Goal: Task Accomplishment & Management: Manage account settings

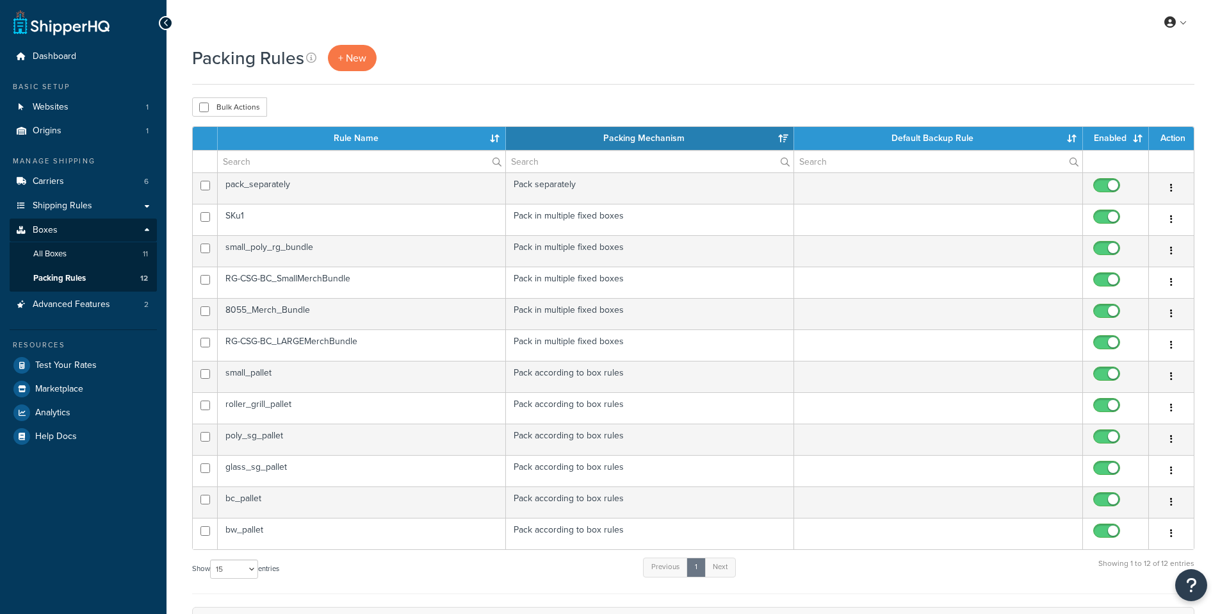
select select "15"
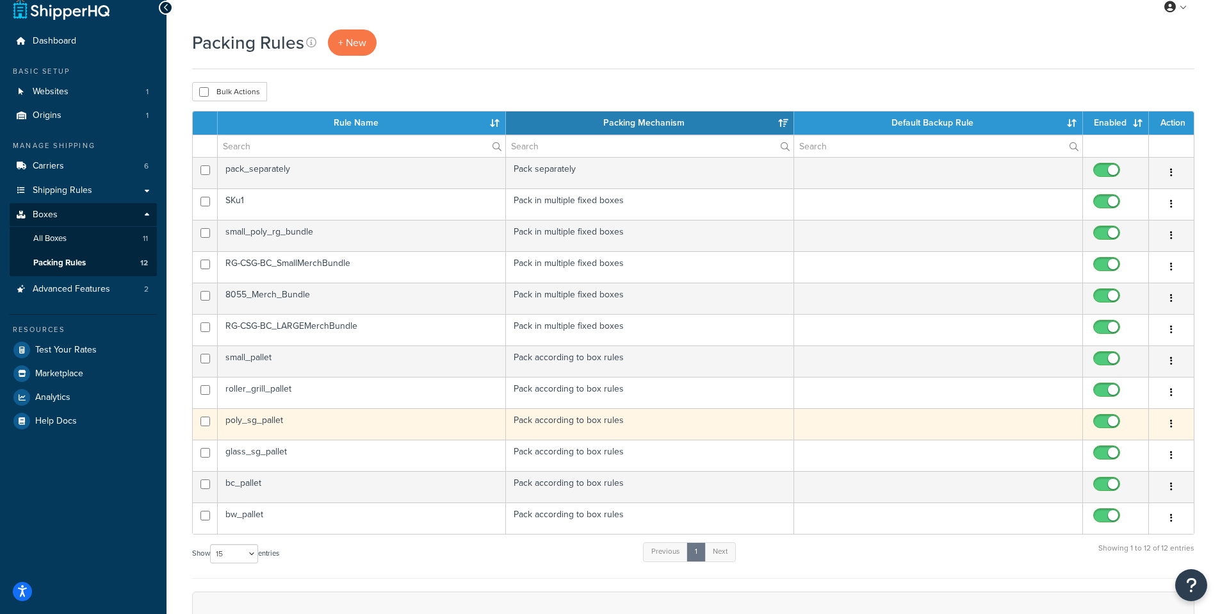
scroll to position [24, 0]
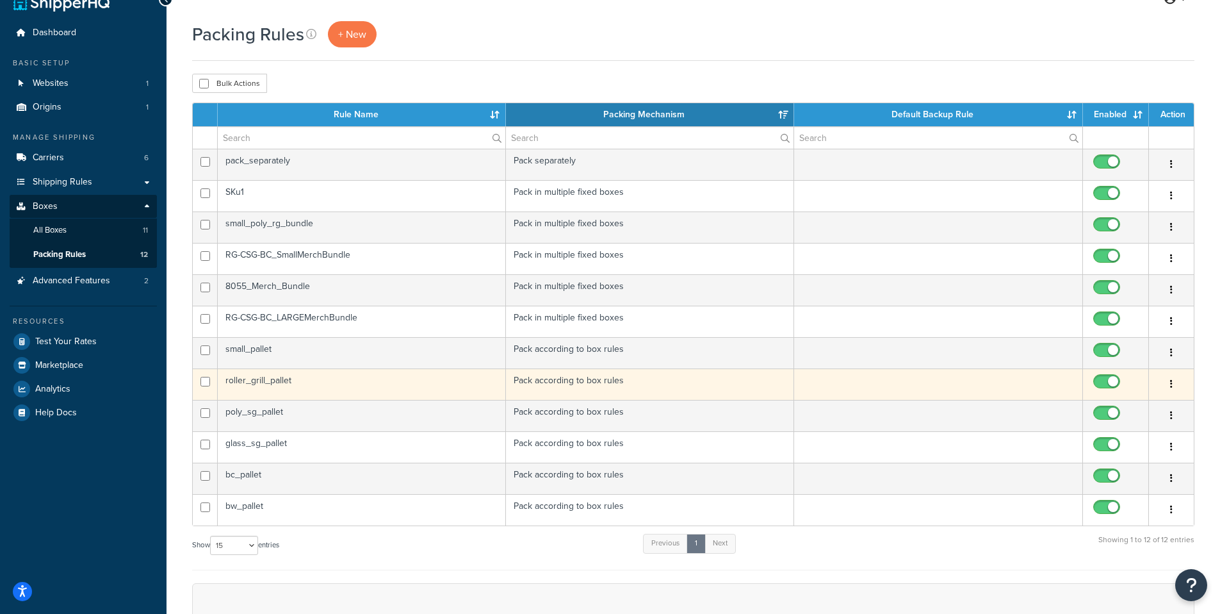
click at [577, 381] on td "Pack according to box rules" at bounding box center [650, 383] width 288 height 31
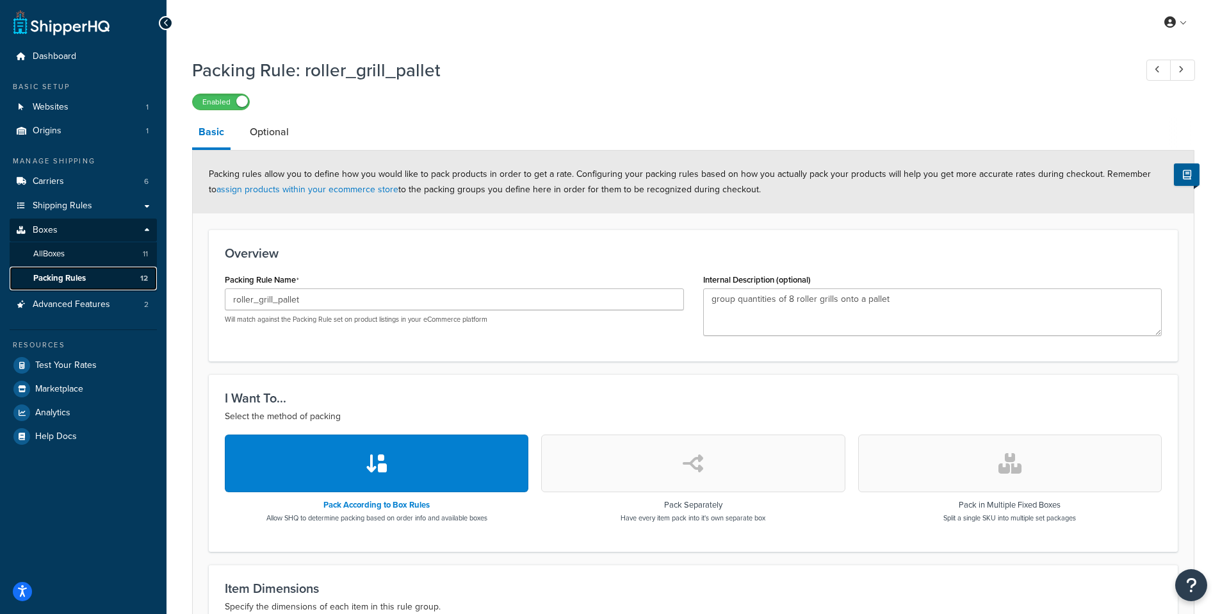
click at [84, 279] on span "Packing Rules" at bounding box center [59, 278] width 53 height 11
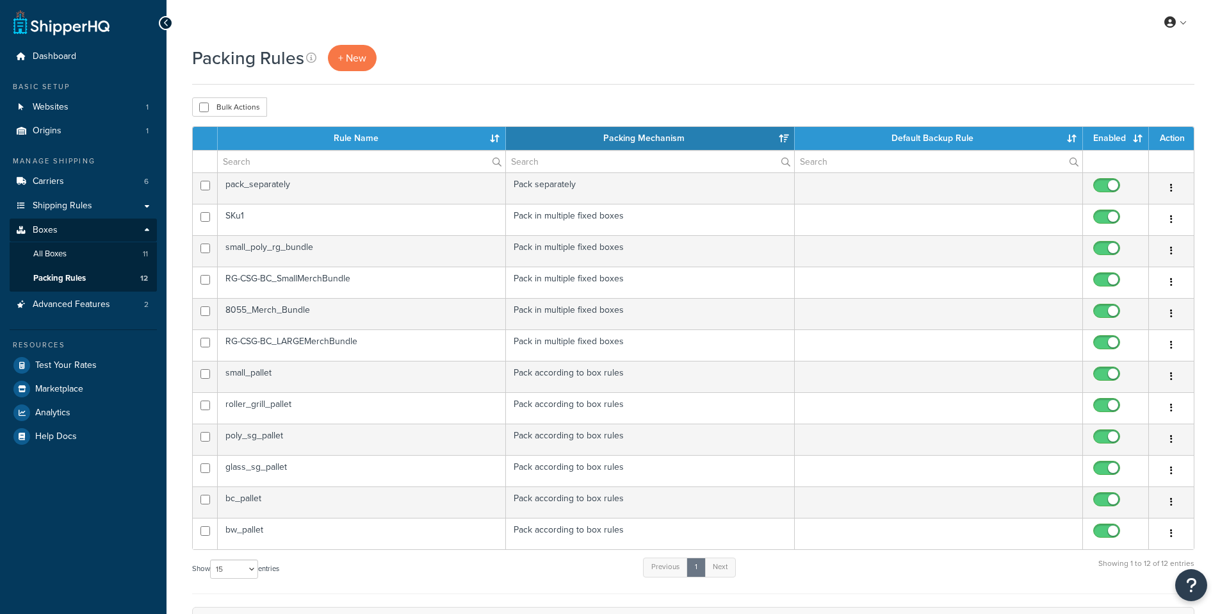
select select "15"
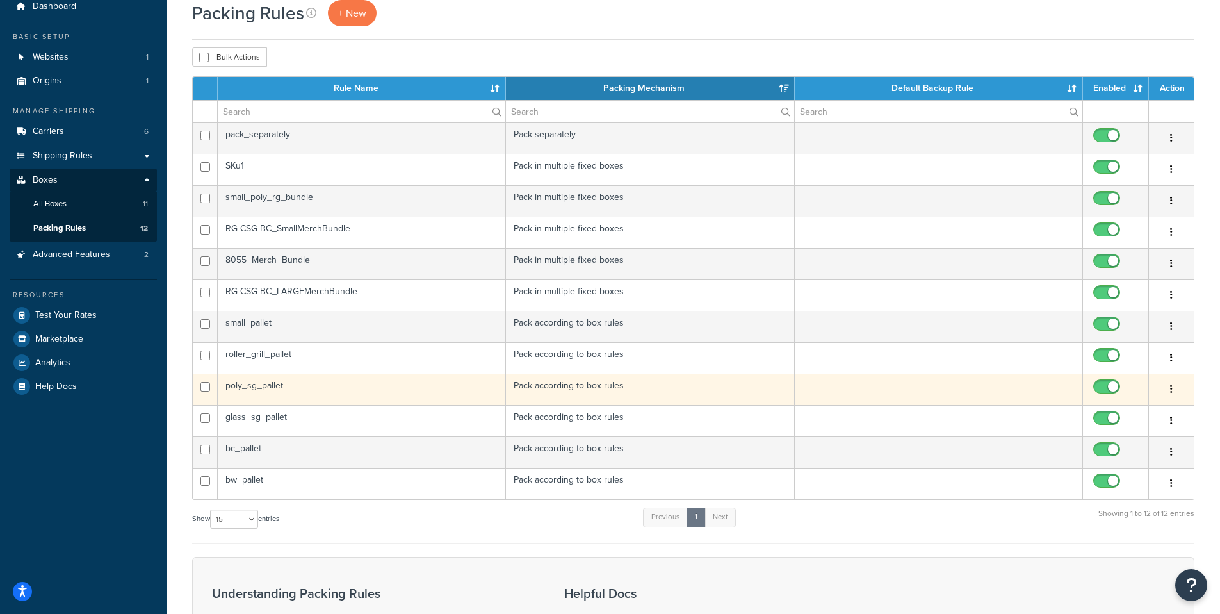
scroll to position [58, 0]
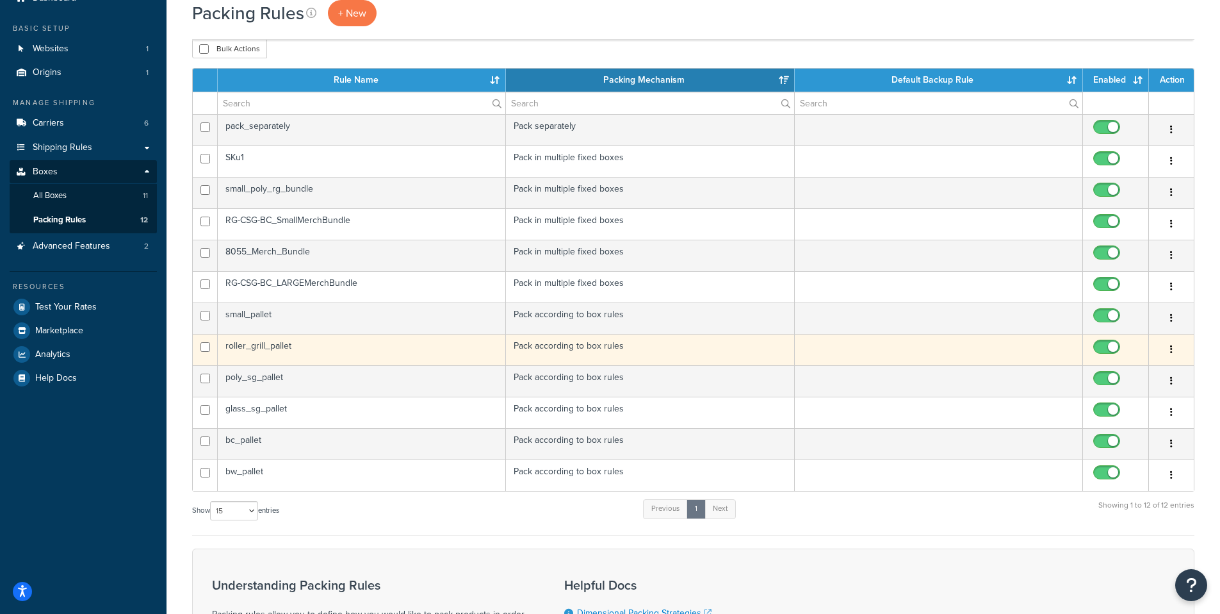
click at [273, 346] on td "roller_grill_pallet" at bounding box center [362, 349] width 288 height 31
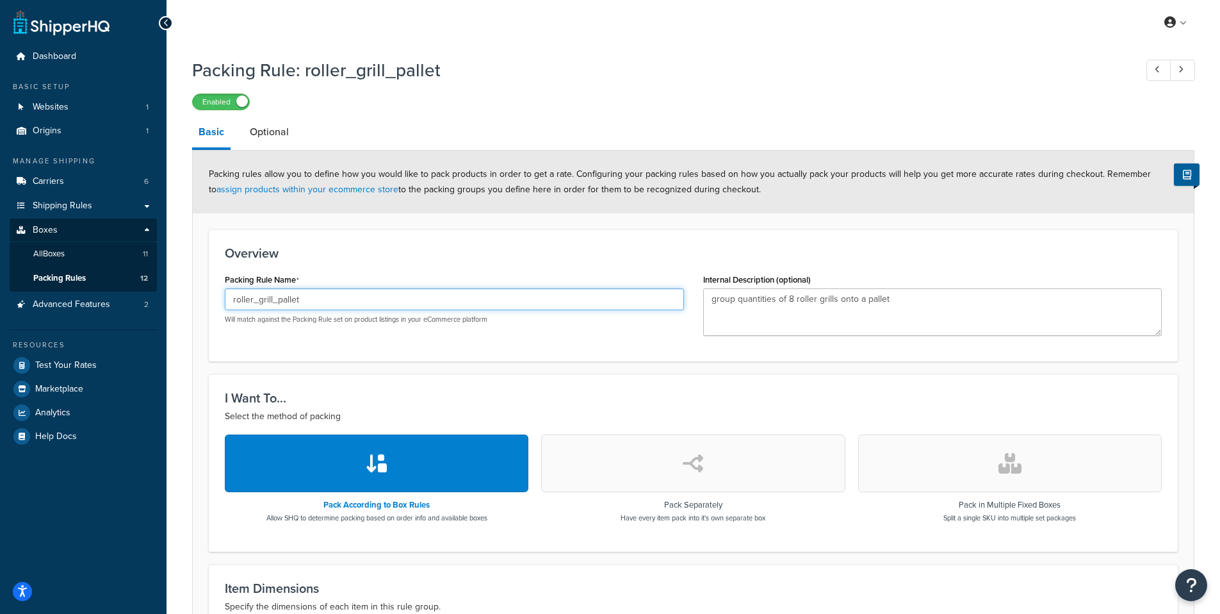
drag, startPoint x: 316, startPoint y: 299, endPoint x: 123, endPoint y: 277, distance: 194.0
click at [131, 286] on div "Dashboard Basic Setup Websites 1 Origins 1 Manage Shipping Carriers 6 Shipping …" at bounding box center [610, 481] width 1220 height 963
drag, startPoint x: 361, startPoint y: 297, endPoint x: 169, endPoint y: 295, distance: 192.1
click at [169, 295] on div "Packing Rule: roller_grill_pallet Enabled Basic Optional Packing rules allow yo…" at bounding box center [693, 491] width 1053 height 880
type input "RG_Packing_Rule"
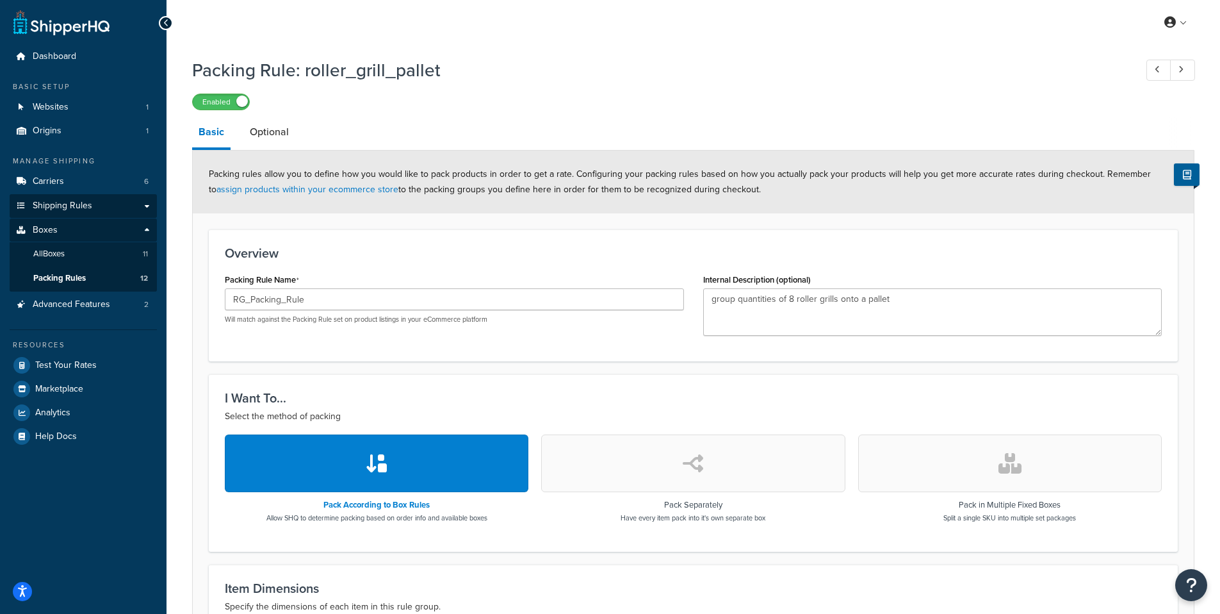
scroll to position [350, 0]
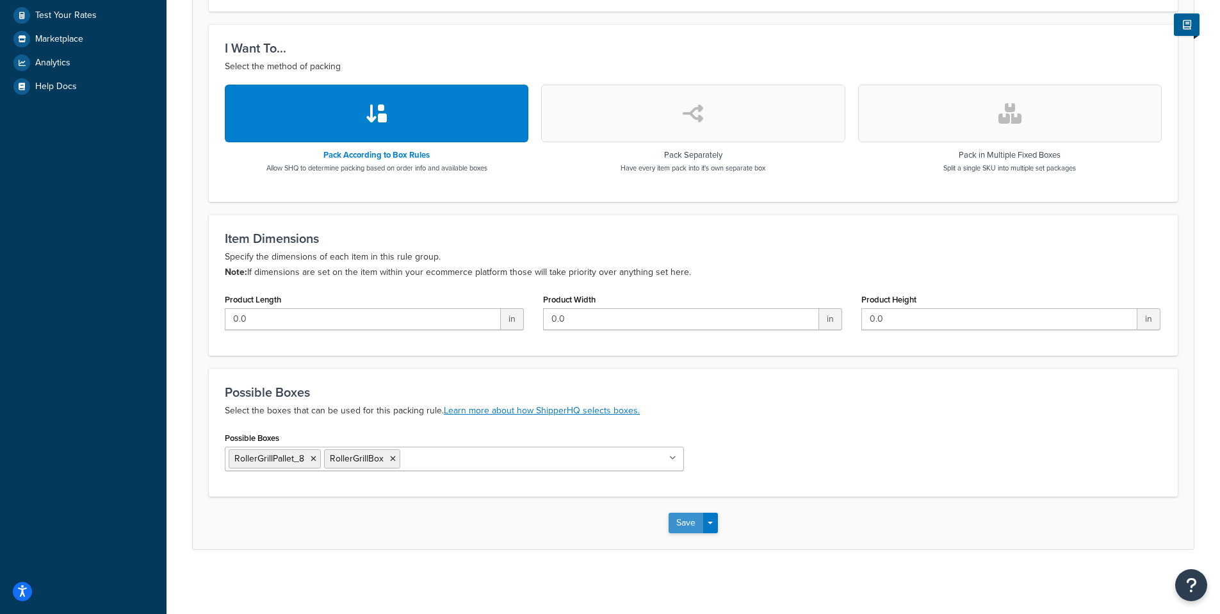
click at [689, 524] on button "Save" at bounding box center [686, 522] width 35 height 20
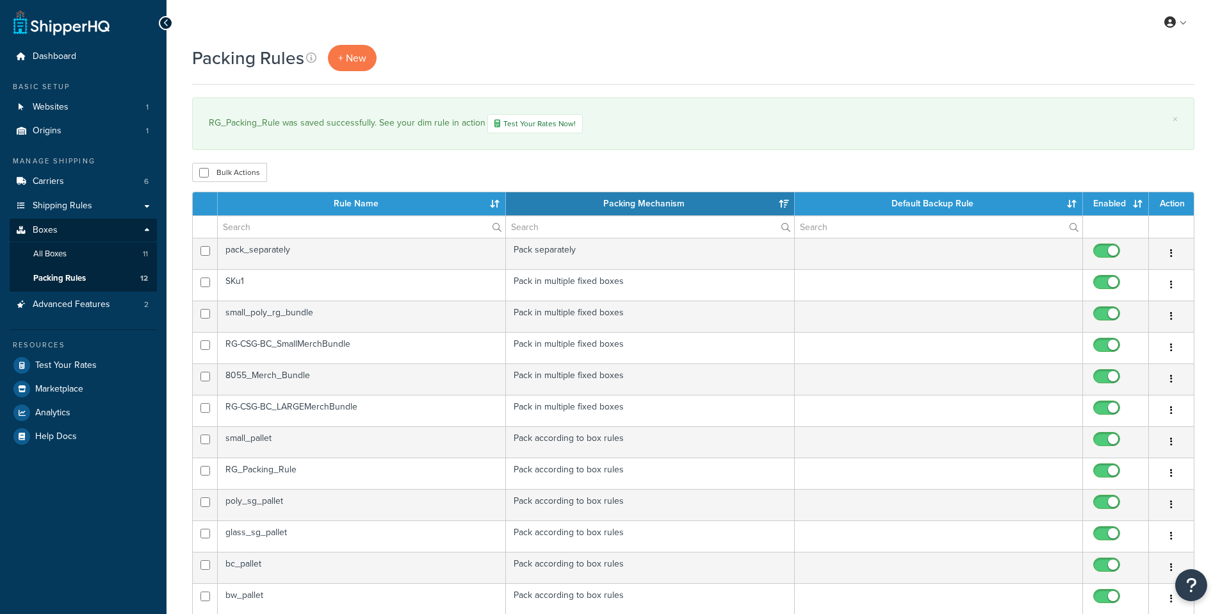
select select "15"
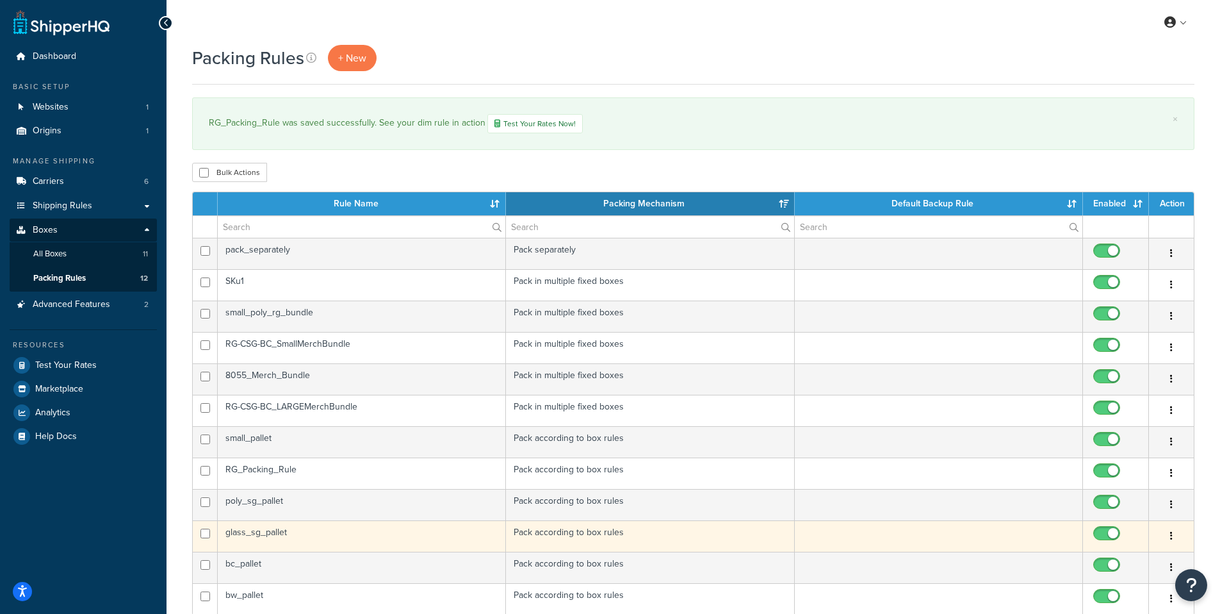
click at [282, 533] on td "glass_sg_pallet" at bounding box center [362, 535] width 288 height 31
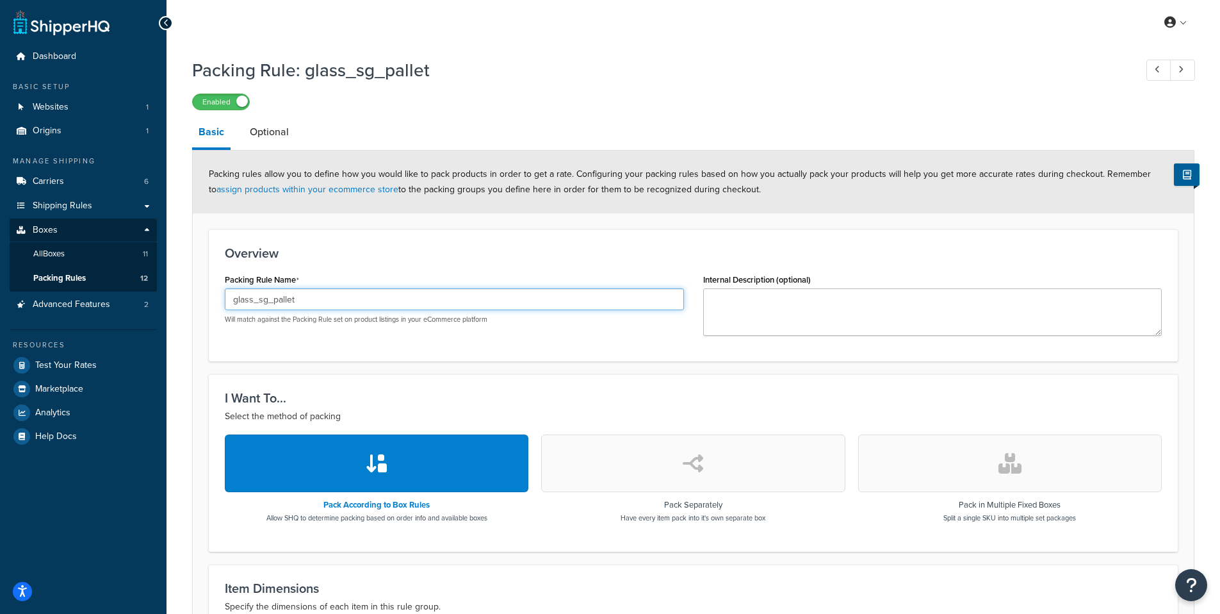
drag, startPoint x: 331, startPoint y: 304, endPoint x: 106, endPoint y: 284, distance: 225.6
click at [107, 287] on div "Dashboard Basic Setup Websites 1 Origins 1 Manage Shipping Carriers 6 Shipping …" at bounding box center [610, 481] width 1220 height 963
drag, startPoint x: 325, startPoint y: 305, endPoint x: 193, endPoint y: 304, distance: 131.9
click at [193, 304] on form "Packing rules allow you to define how you would like to pack products in order …" at bounding box center [693, 523] width 1001 height 747
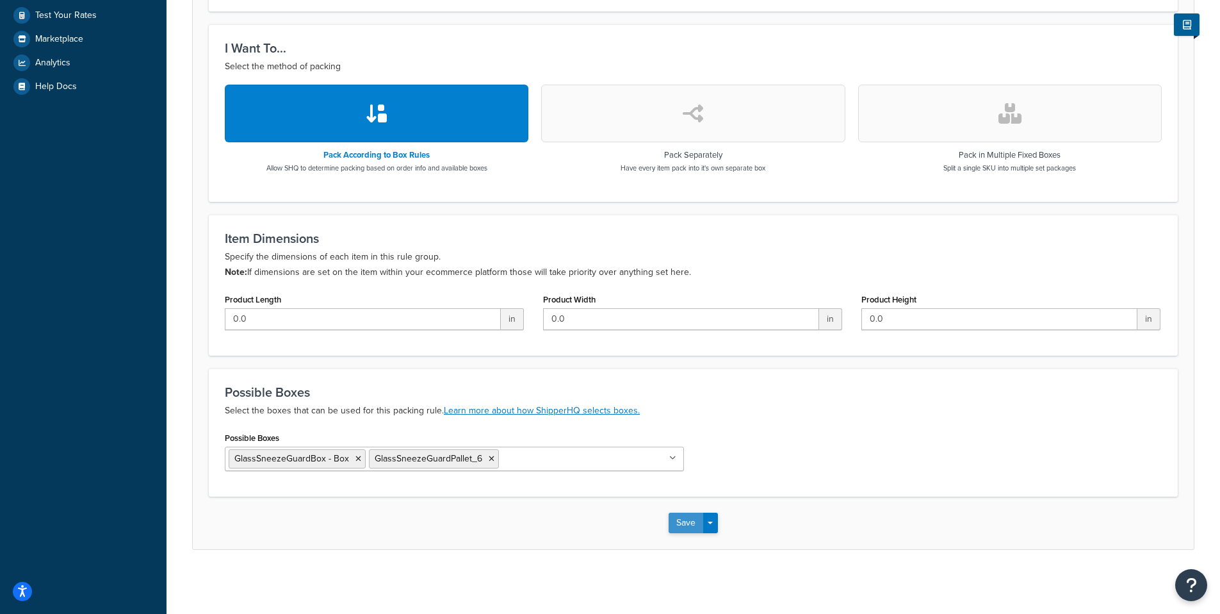
type input "Glass_SG_PackingRule"
click at [684, 519] on button "Save" at bounding box center [686, 522] width 35 height 20
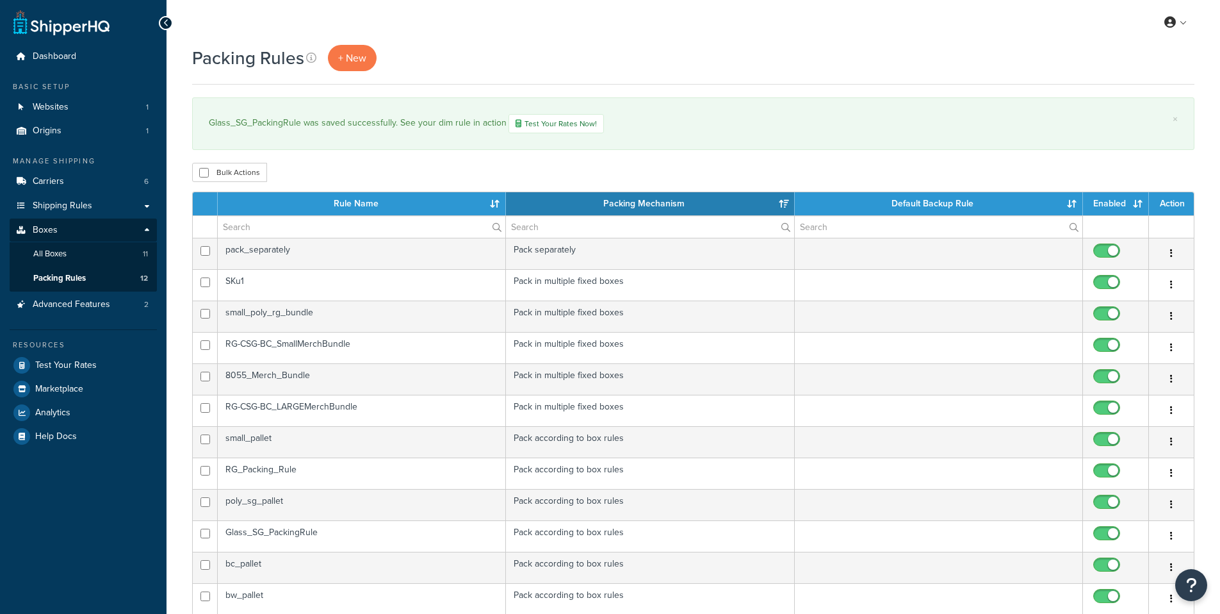
select select "15"
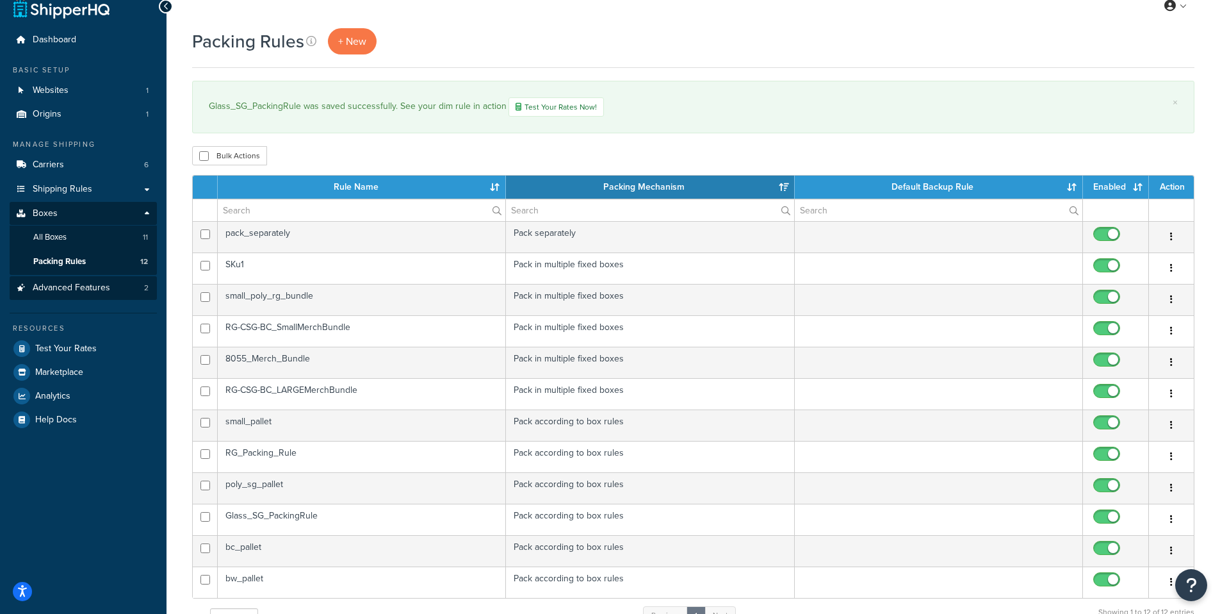
scroll to position [25, 0]
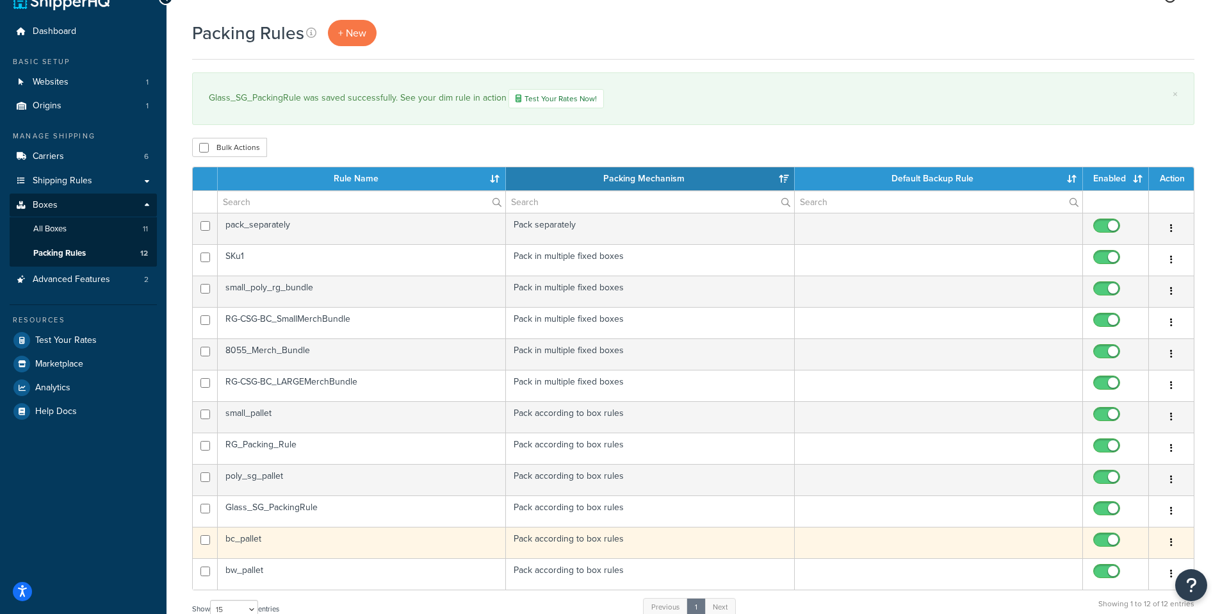
click at [229, 539] on td "bc_pallet" at bounding box center [362, 541] width 288 height 31
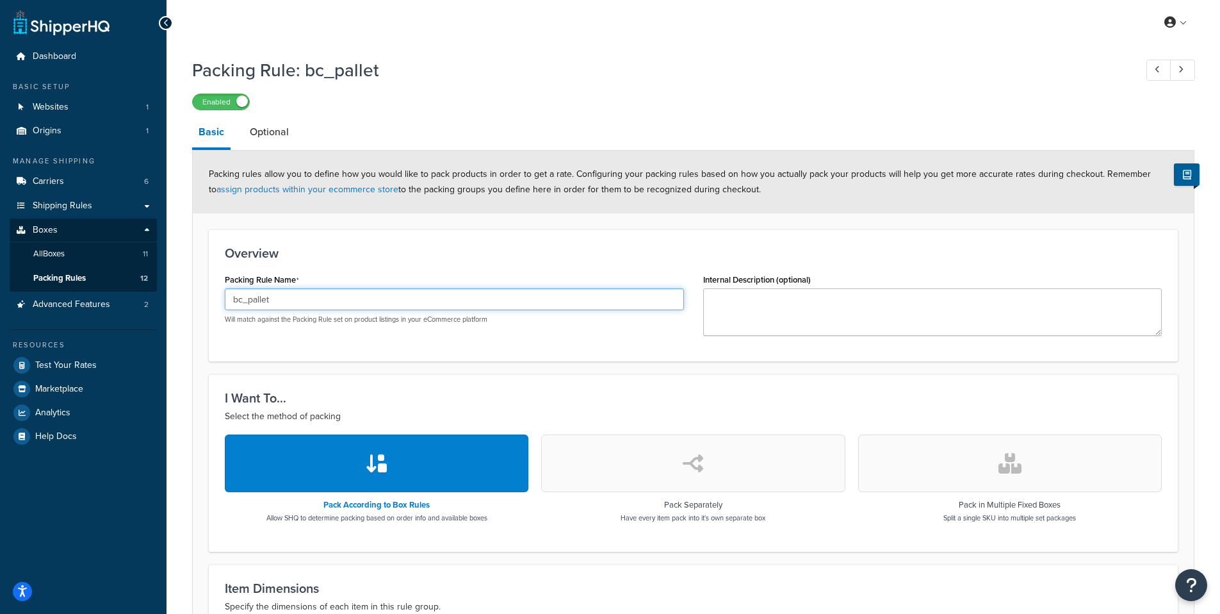
drag, startPoint x: 260, startPoint y: 293, endPoint x: 163, endPoint y: 269, distance: 100.3
click at [170, 277] on div "Packing Rule: bc_pallet Enabled Basic Optional Packing rules allow you to defin…" at bounding box center [693, 491] width 1053 height 880
drag, startPoint x: 390, startPoint y: 300, endPoint x: 130, endPoint y: 270, distance: 261.8
click at [130, 270] on div "Dashboard Basic Setup Websites 1 Origins 1 Manage Shipping Carriers 6 Shipping …" at bounding box center [610, 481] width 1220 height 963
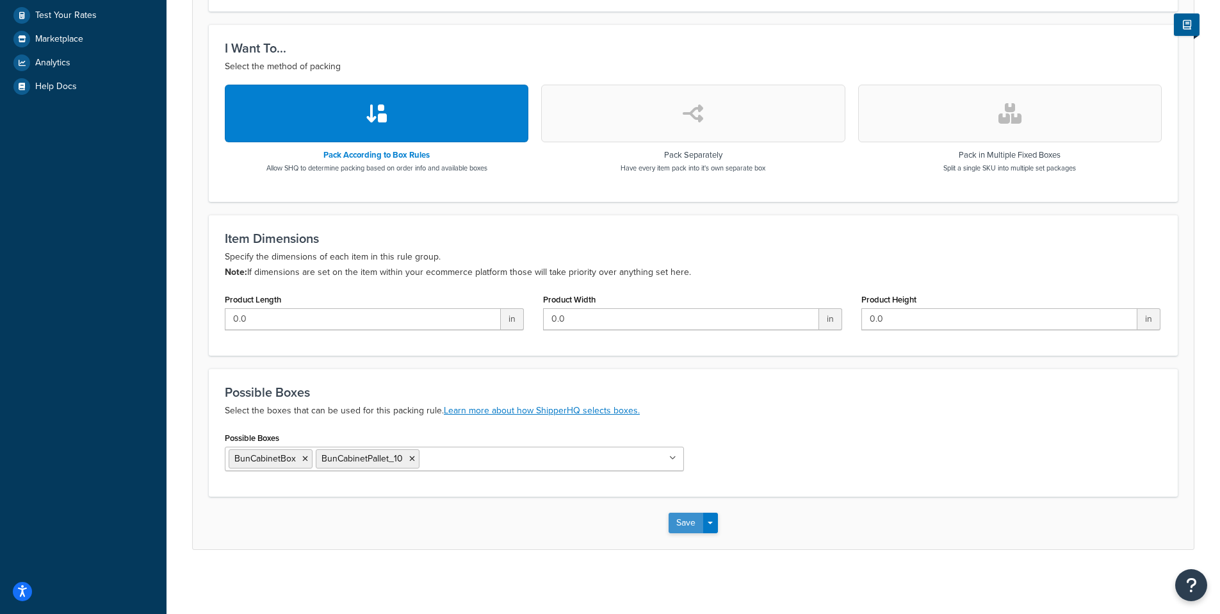
type input "BunCabinet_PackingRule"
click at [692, 528] on button "Save" at bounding box center [686, 522] width 35 height 20
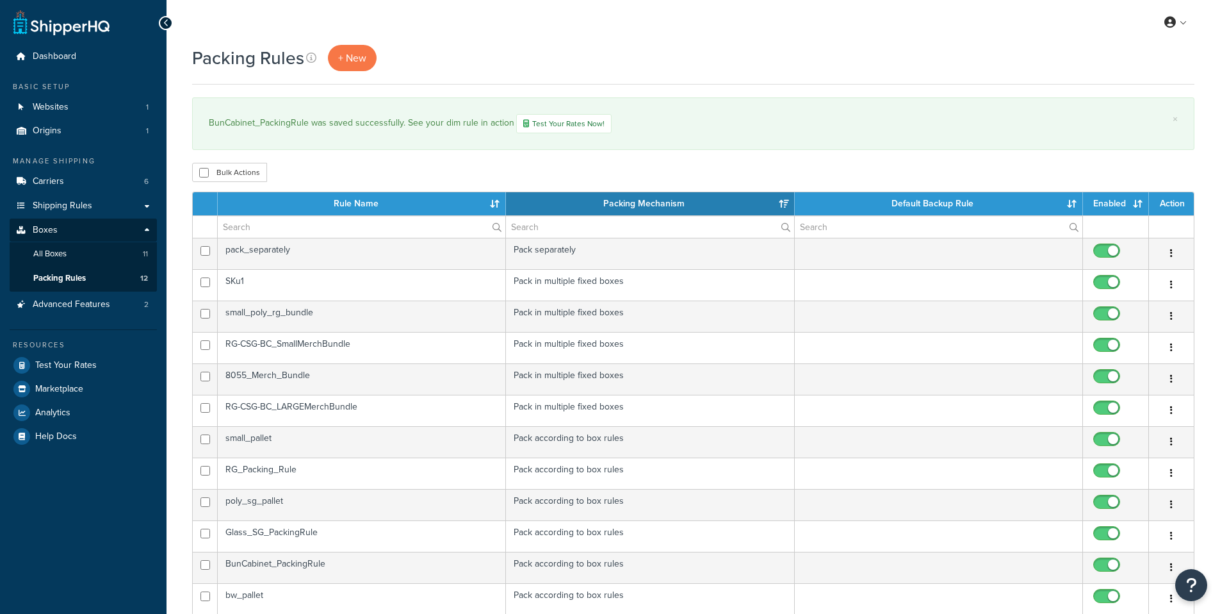
select select "15"
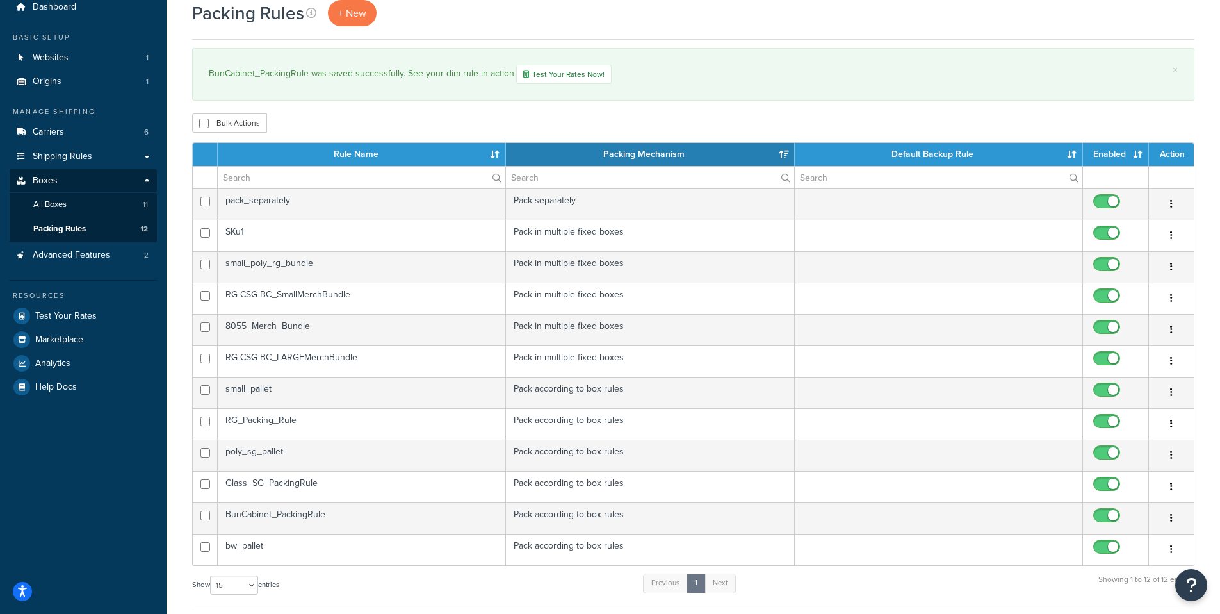
scroll to position [66, 0]
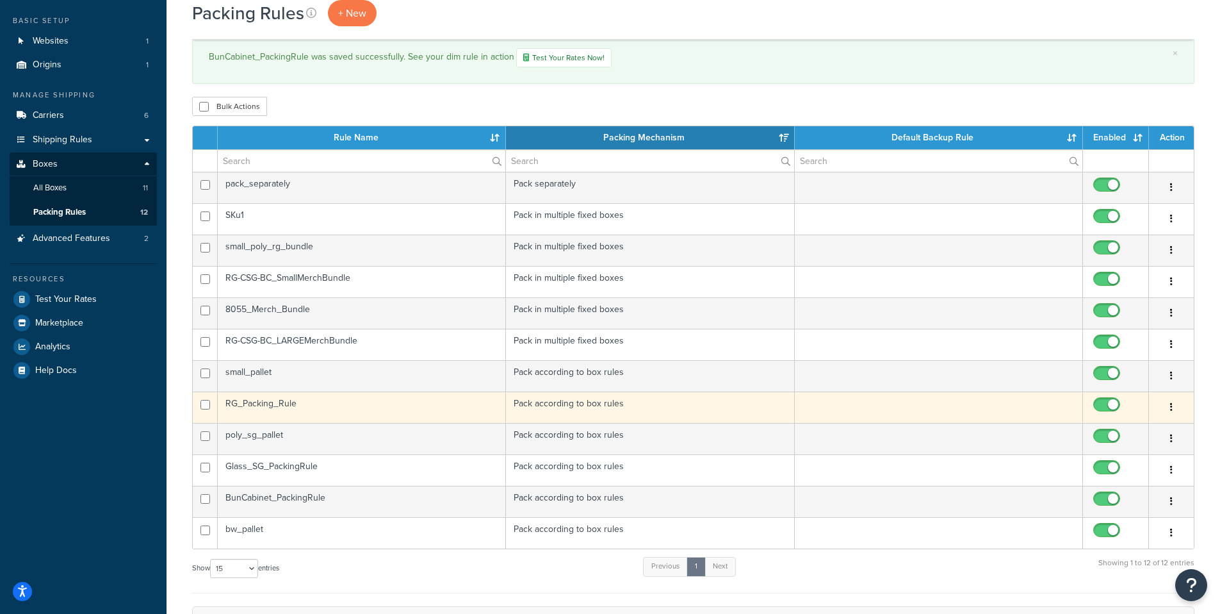
click at [247, 410] on td "RG_Packing_Rule" at bounding box center [362, 406] width 288 height 31
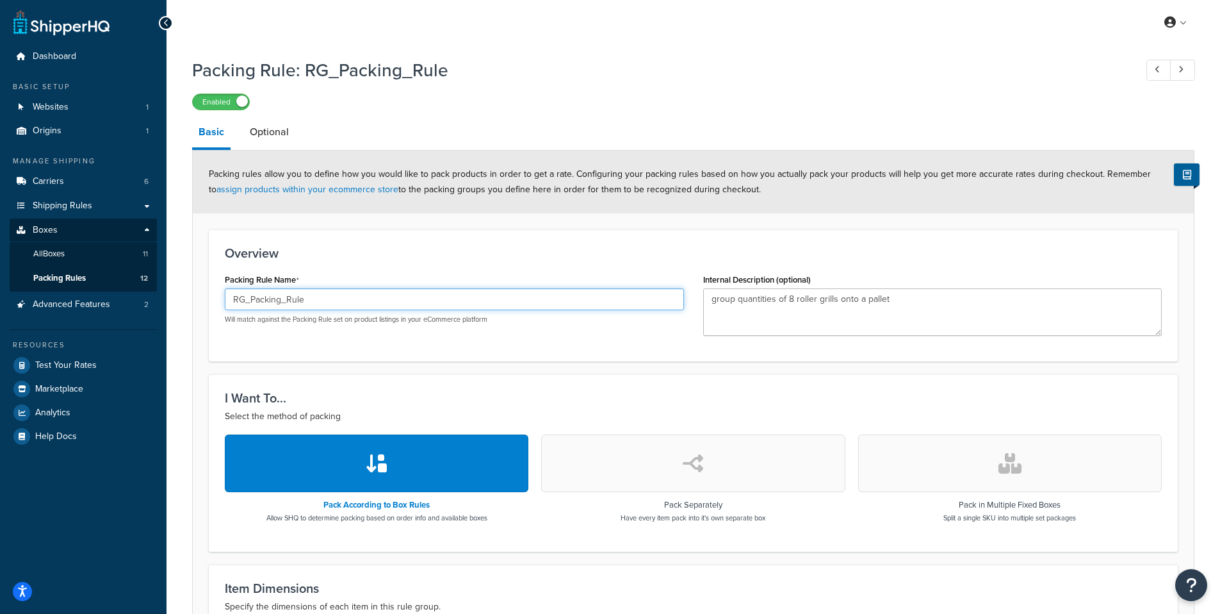
click at [285, 300] on input "RG_Packing_Rule" at bounding box center [454, 299] width 459 height 22
drag, startPoint x: 320, startPoint y: 296, endPoint x: 172, endPoint y: 293, distance: 148.6
click at [172, 293] on div "Packing Rule: RG_Packing_Rule Enabled Basic Optional Packing rules allow you to…" at bounding box center [693, 491] width 1053 height 880
click at [241, 300] on input "RG_PackingRule" at bounding box center [454, 299] width 459 height 22
drag, startPoint x: 356, startPoint y: 296, endPoint x: 161, endPoint y: 288, distance: 194.9
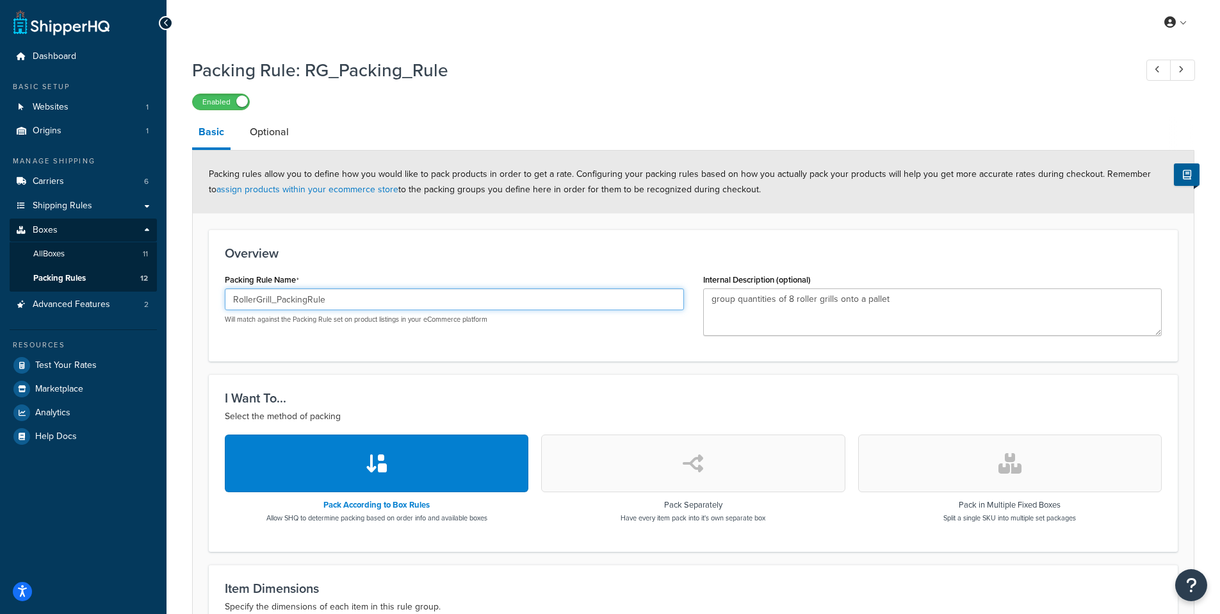
click at [161, 288] on div "Dashboard Basic Setup Websites 1 Origins 1 Manage Shipping Carriers 6 Shipping …" at bounding box center [610, 481] width 1220 height 963
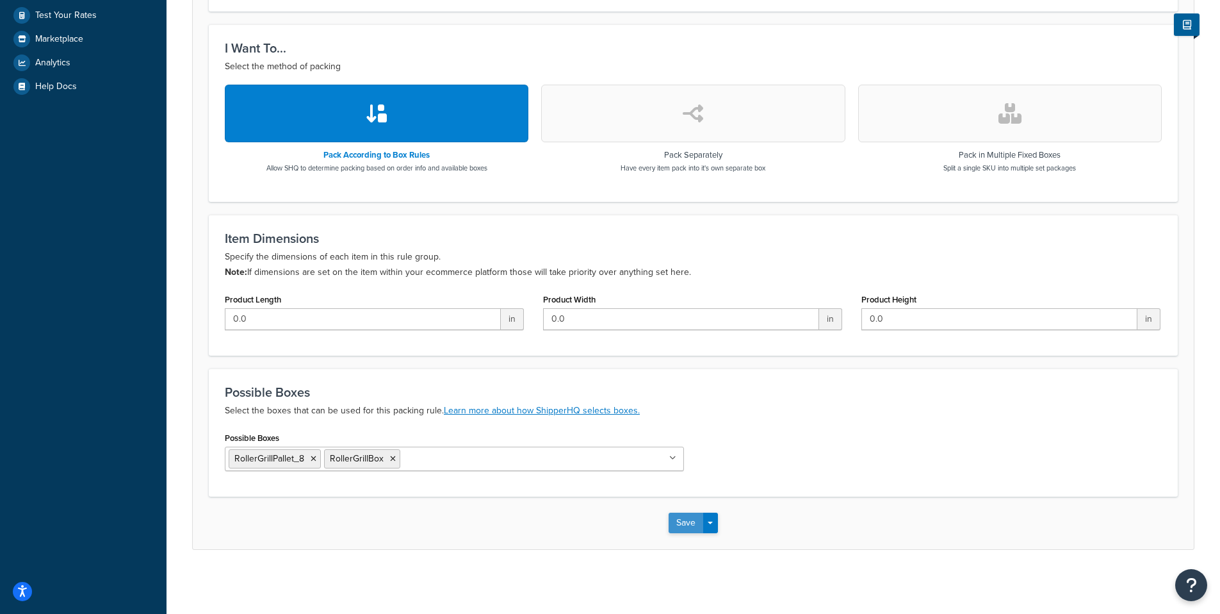
type input "RollerGrill_PackingRule"
click at [686, 519] on button "Save" at bounding box center [686, 522] width 35 height 20
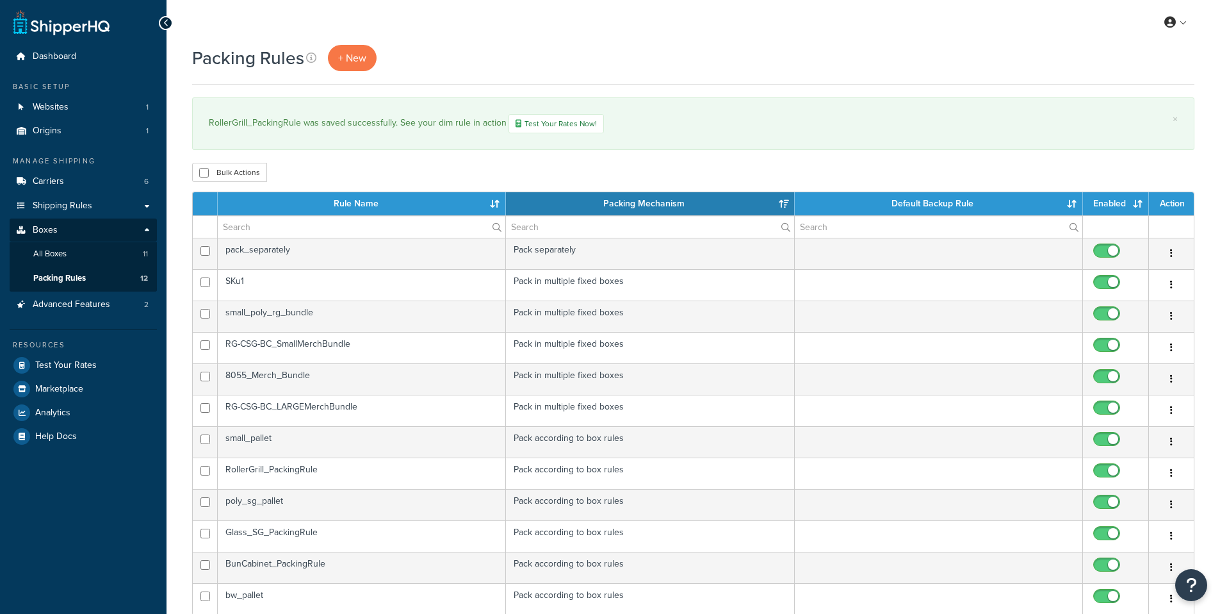
select select "15"
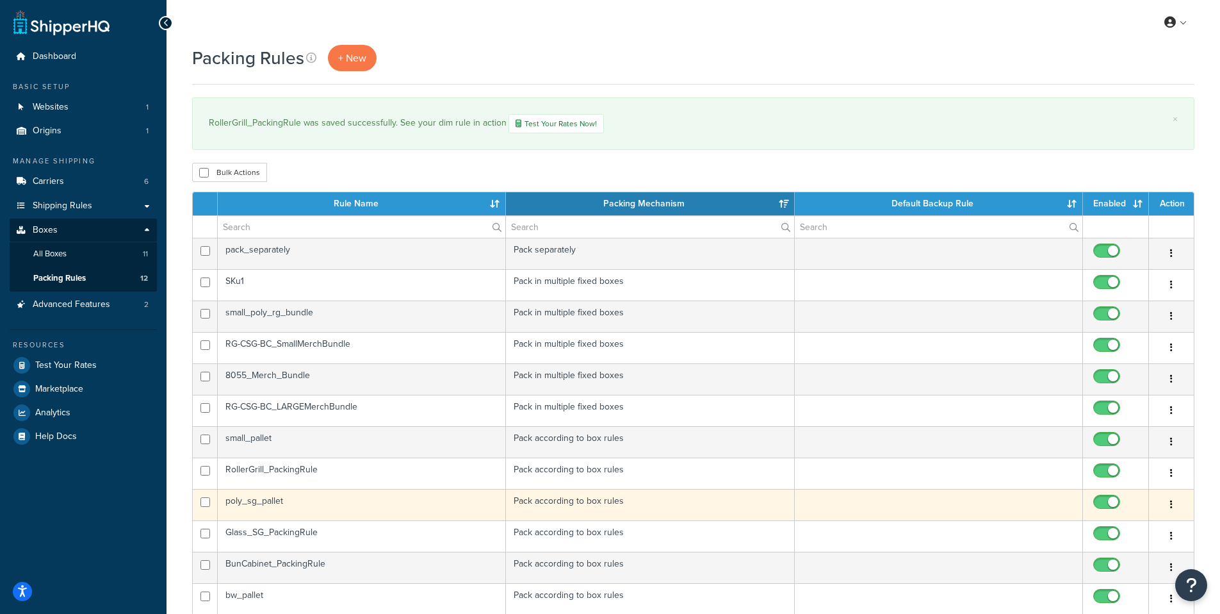
click at [250, 505] on td "poly_sg_pallet" at bounding box center [362, 504] width 288 height 31
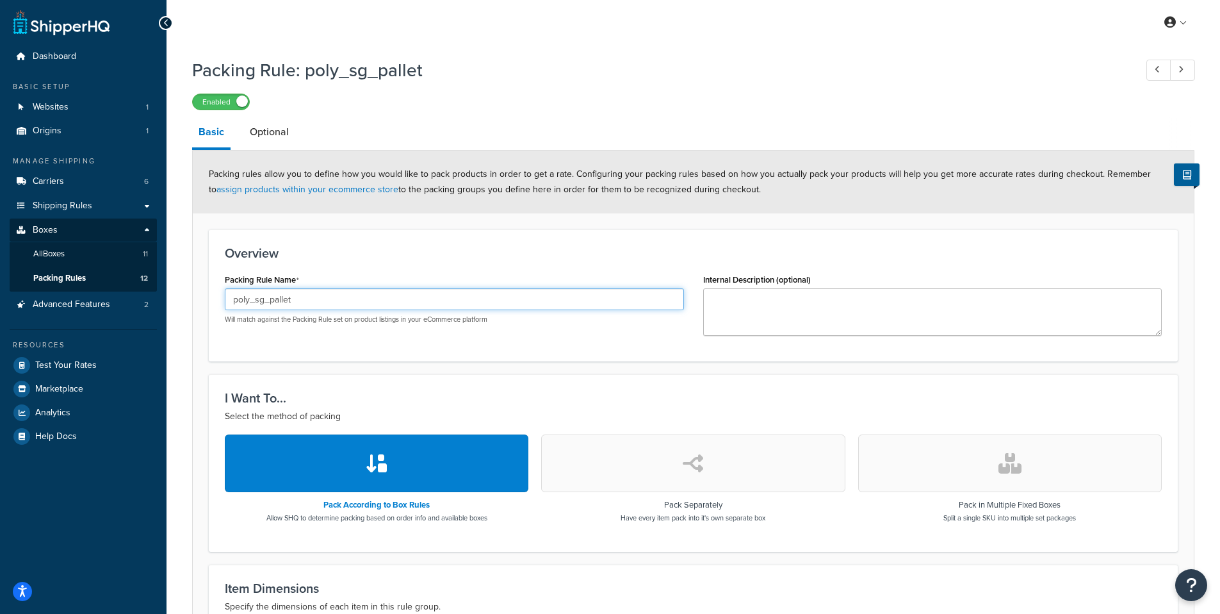
drag, startPoint x: 184, startPoint y: 278, endPoint x: 160, endPoint y: 275, distance: 23.8
click at [162, 275] on div "Dashboard Basic Setup Websites 1 Origins 1 Manage Shipping Carriers 6 Shipping …" at bounding box center [610, 481] width 1220 height 963
drag, startPoint x: 430, startPoint y: 300, endPoint x: 200, endPoint y: 292, distance: 229.4
click at [200, 292] on form "Packing rules allow you to define how you would like to pack products in order …" at bounding box center [693, 523] width 1001 height 747
type input "PolySneezeGuard_PackingRule"
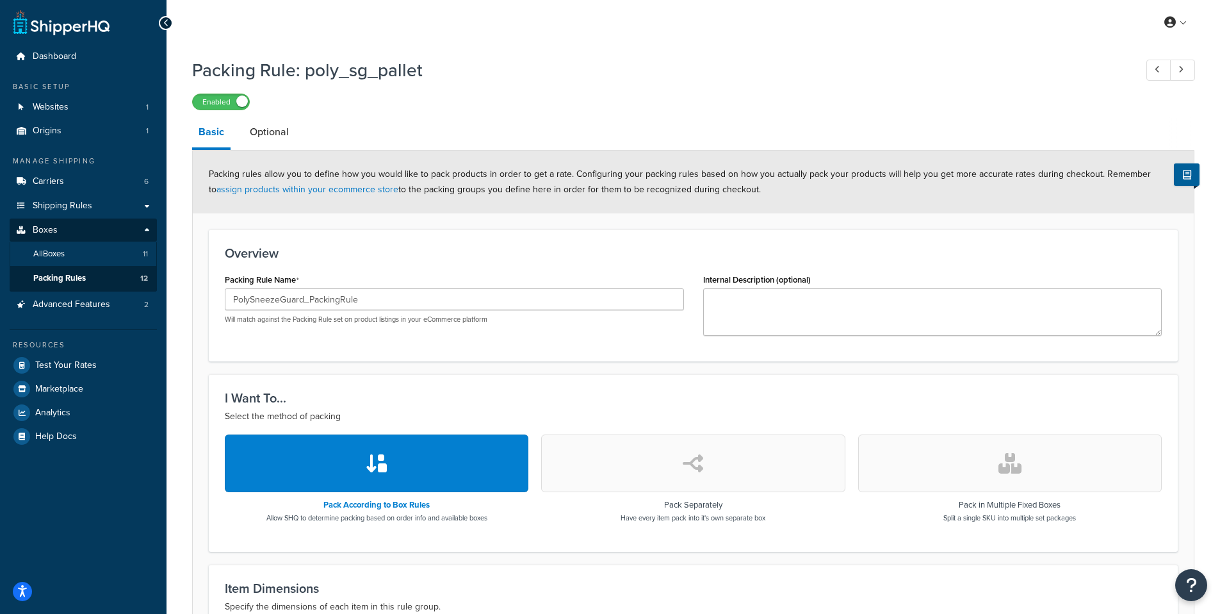
scroll to position [350, 0]
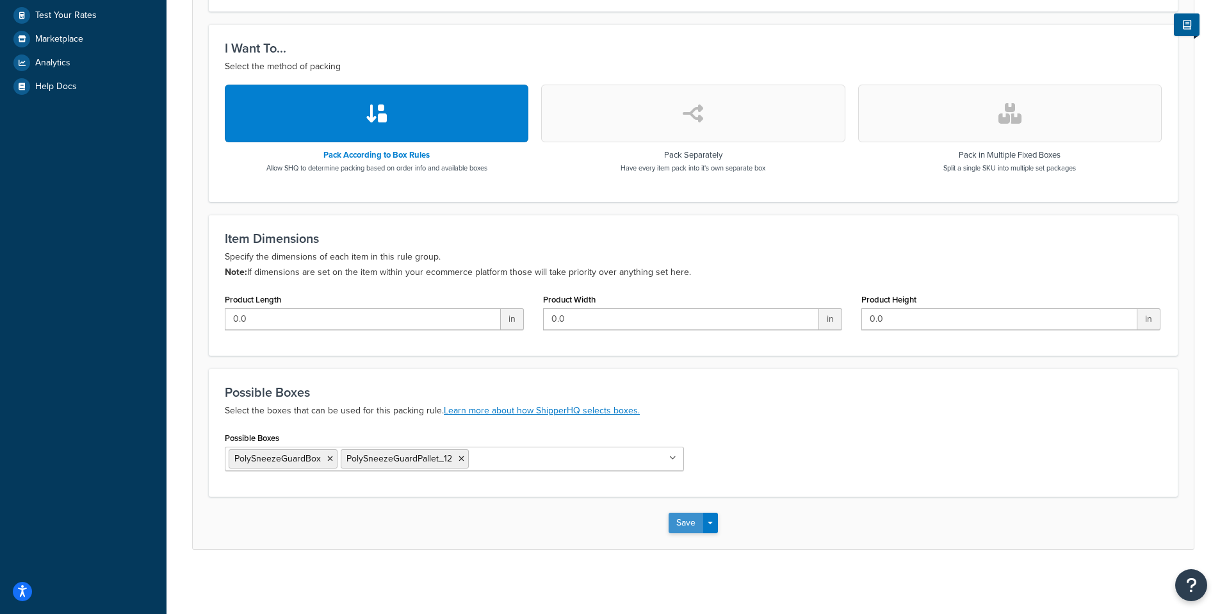
click at [687, 522] on button "Save" at bounding box center [686, 522] width 35 height 20
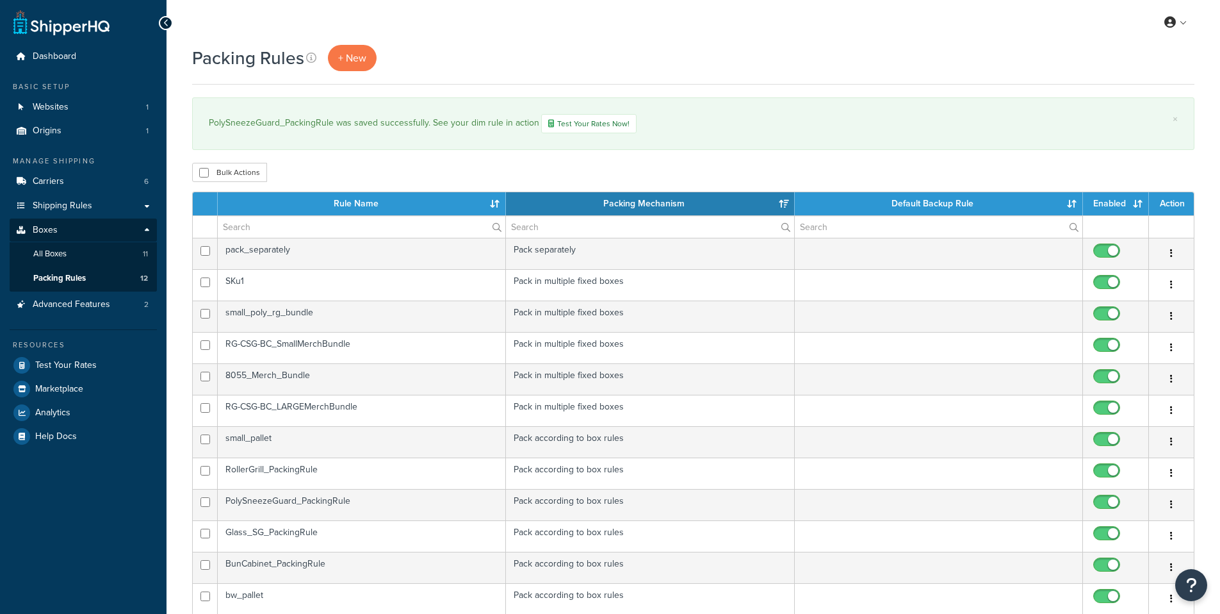
select select "15"
